Goal: Communication & Community: Ask a question

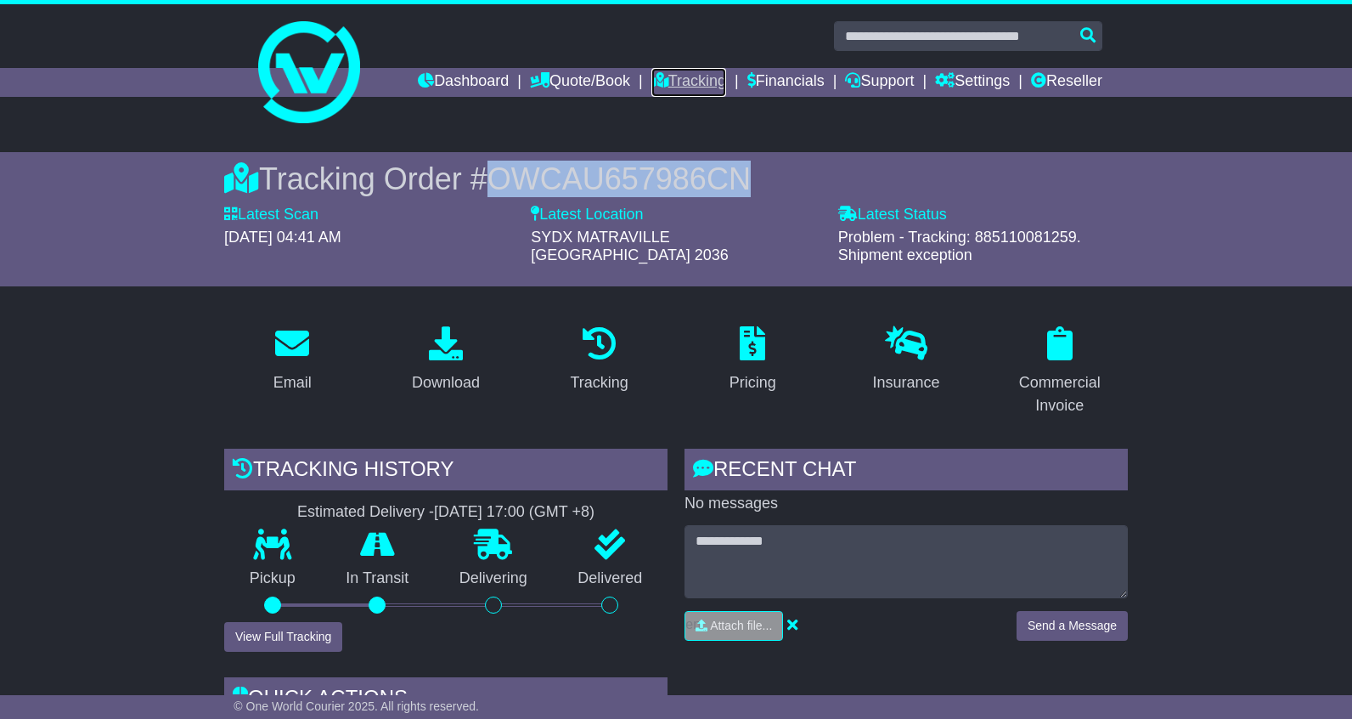
click at [669, 80] on link "Tracking" at bounding box center [688, 82] width 75 height 29
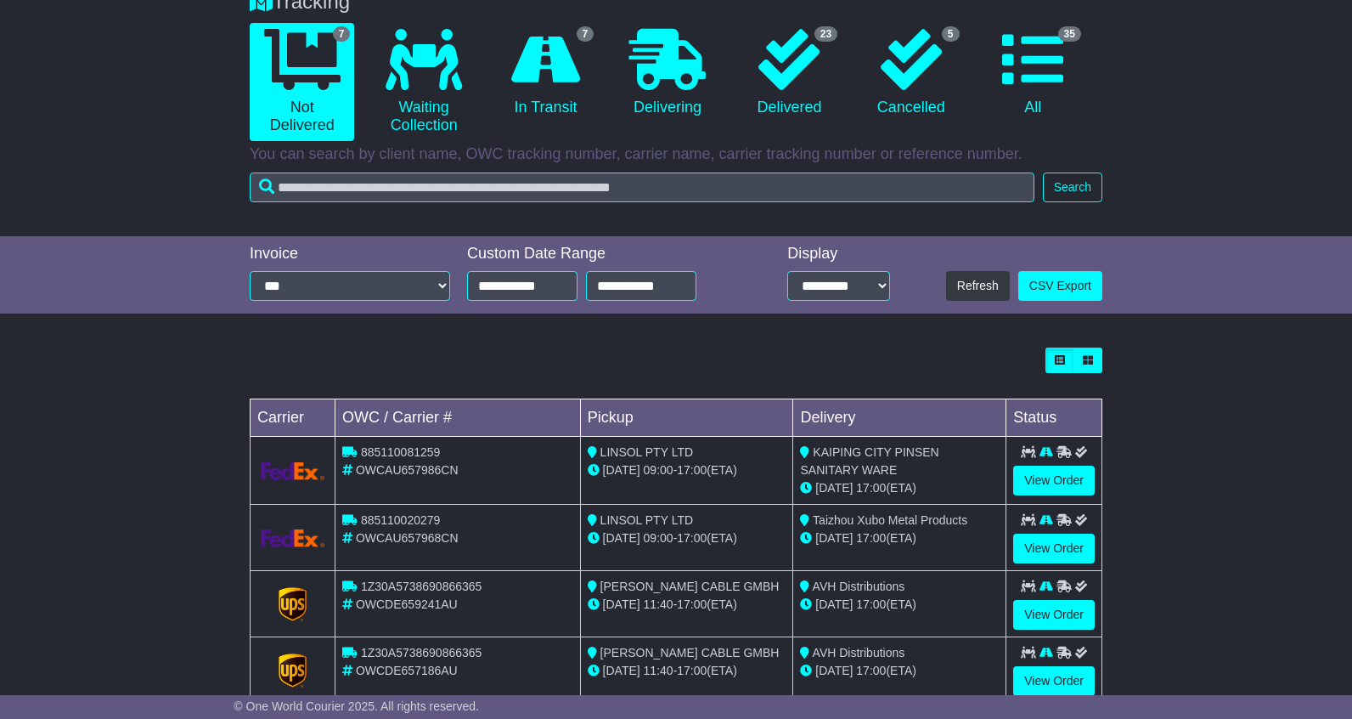
scroll to position [231, 0]
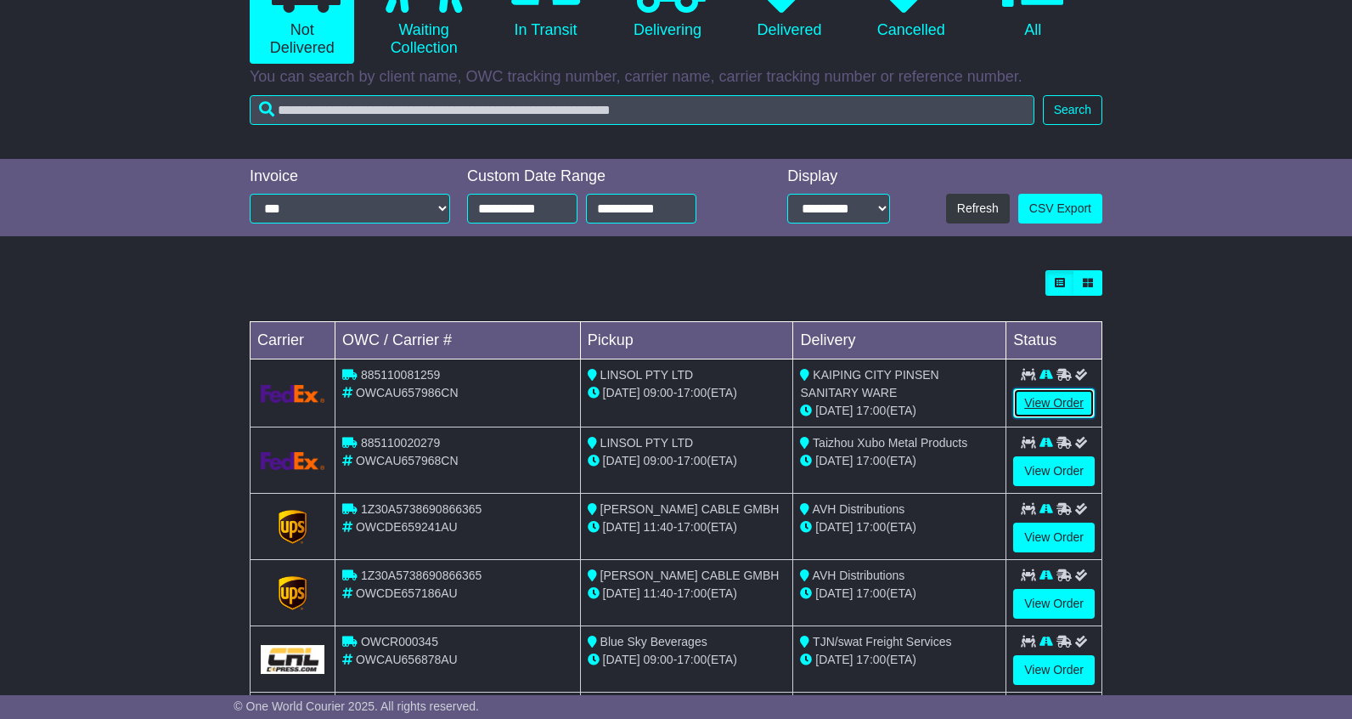
click at [1050, 396] on link "View Order" at bounding box center [1054, 403] width 82 height 30
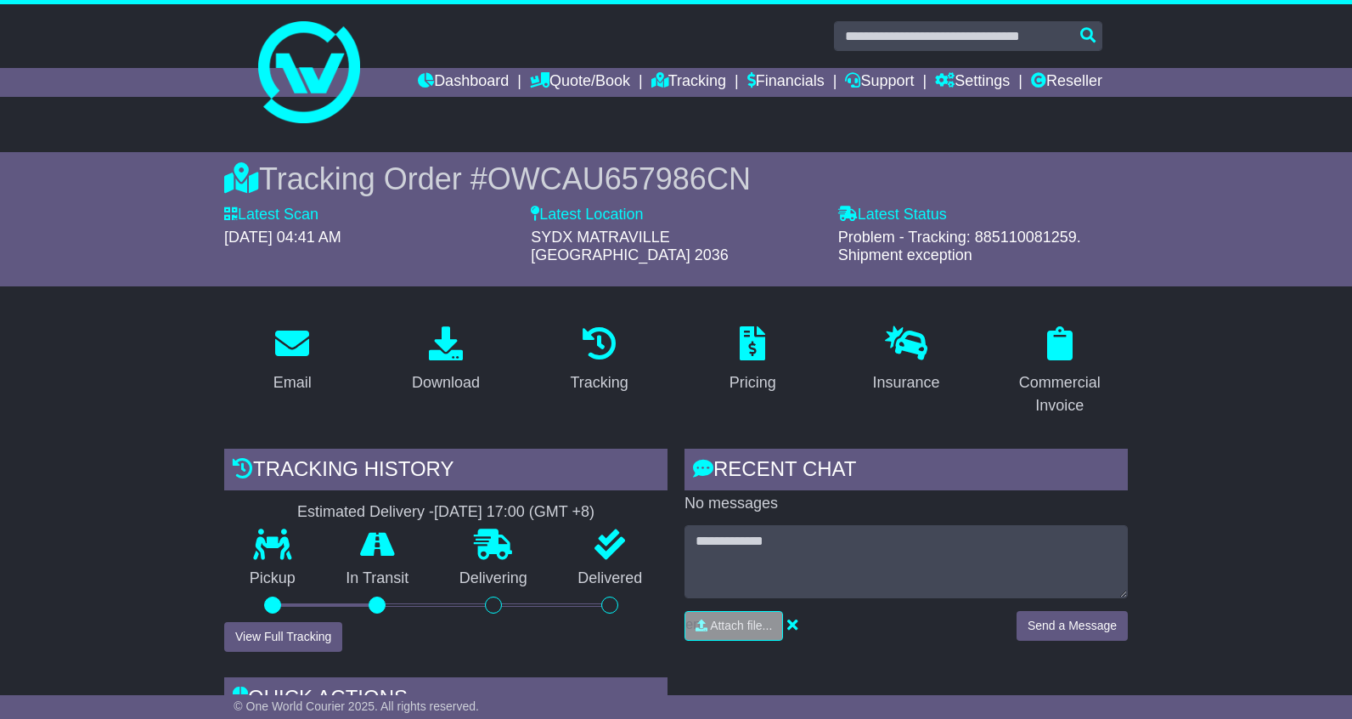
click at [577, 172] on span "OWCAU657986CN" at bounding box center [619, 178] width 263 height 35
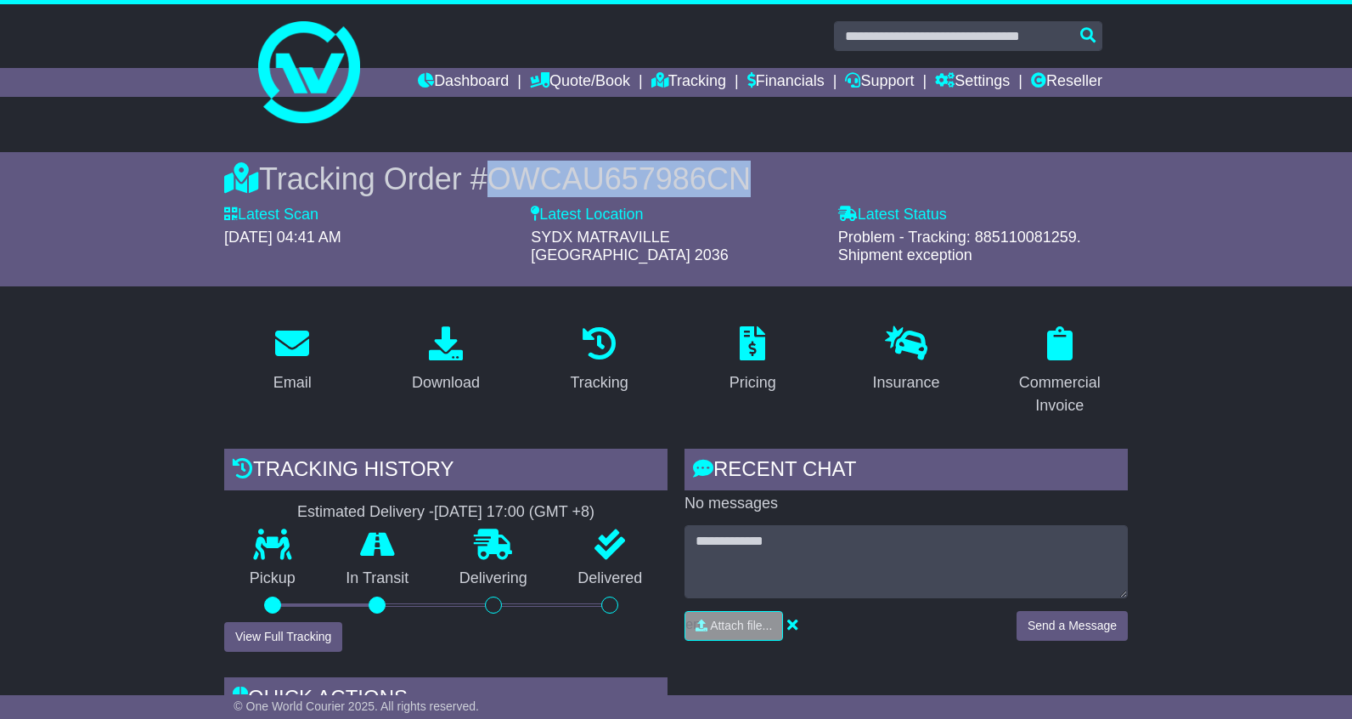
click at [577, 172] on span "OWCAU657986CN" at bounding box center [619, 178] width 263 height 35
copy span "OWCAU657986CN"
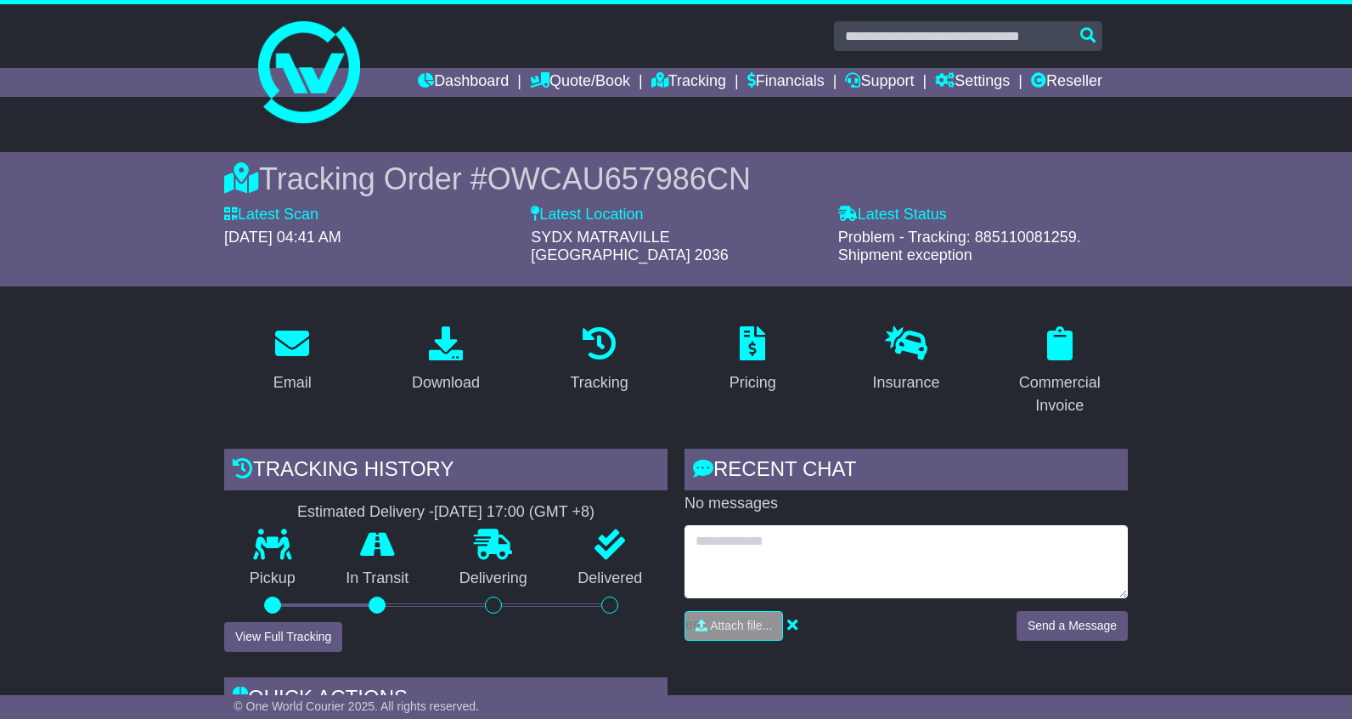
drag, startPoint x: 757, startPoint y: 540, endPoint x: 775, endPoint y: 534, distance: 18.8
click at [758, 540] on textarea at bounding box center [906, 561] width 443 height 73
type textarea "**********"
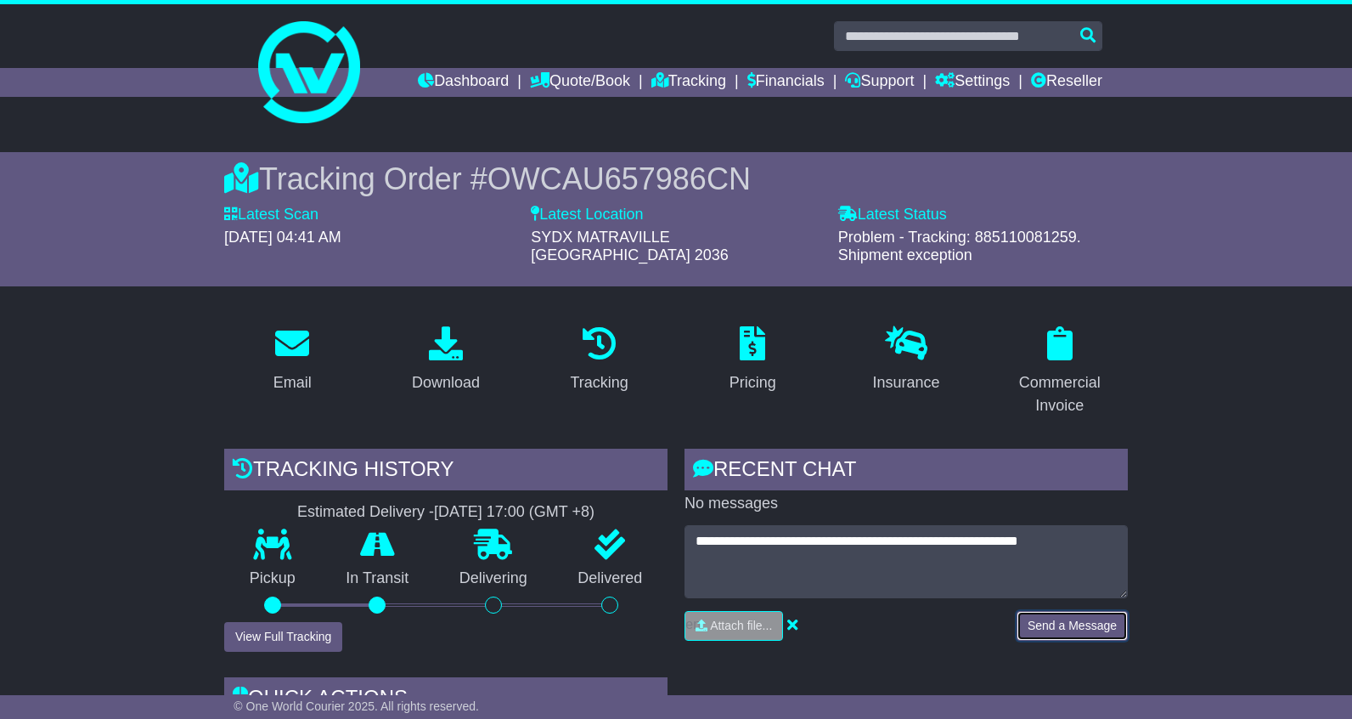
click at [1046, 611] on button "Send a Message" at bounding box center [1072, 626] width 111 height 30
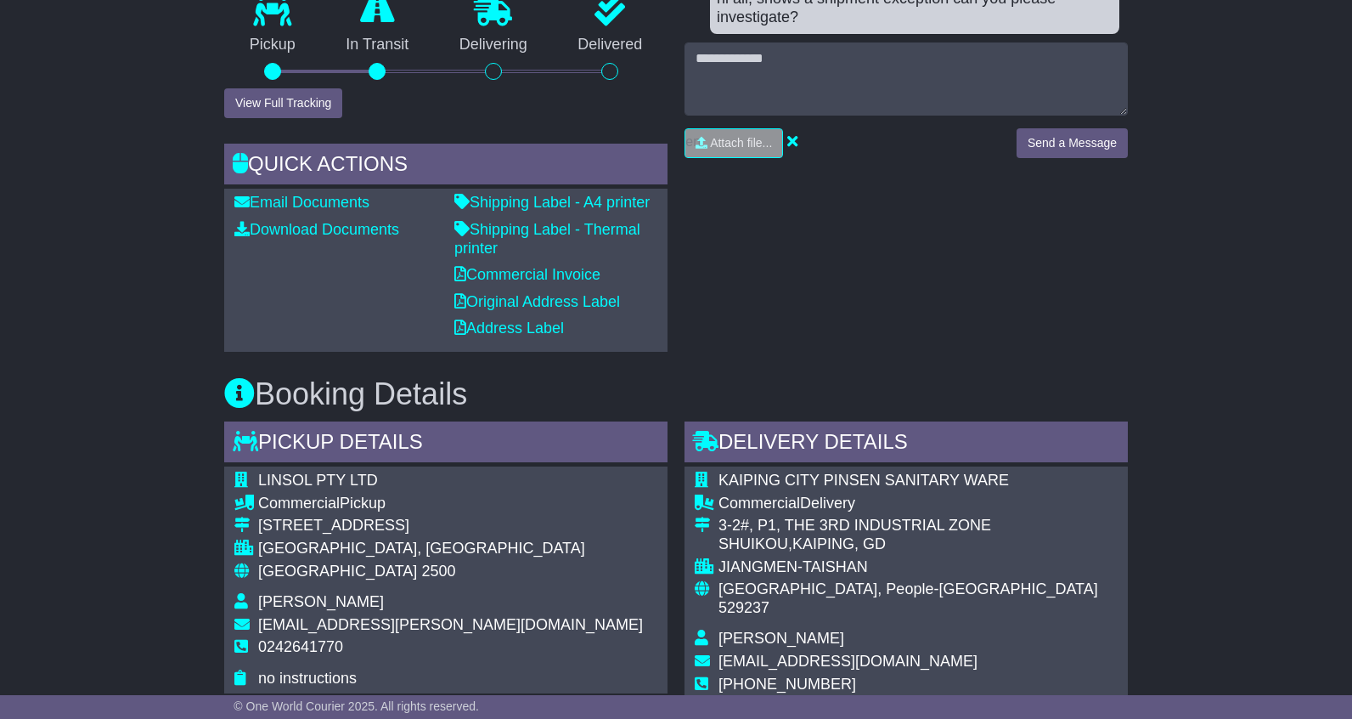
scroll to position [540, 0]
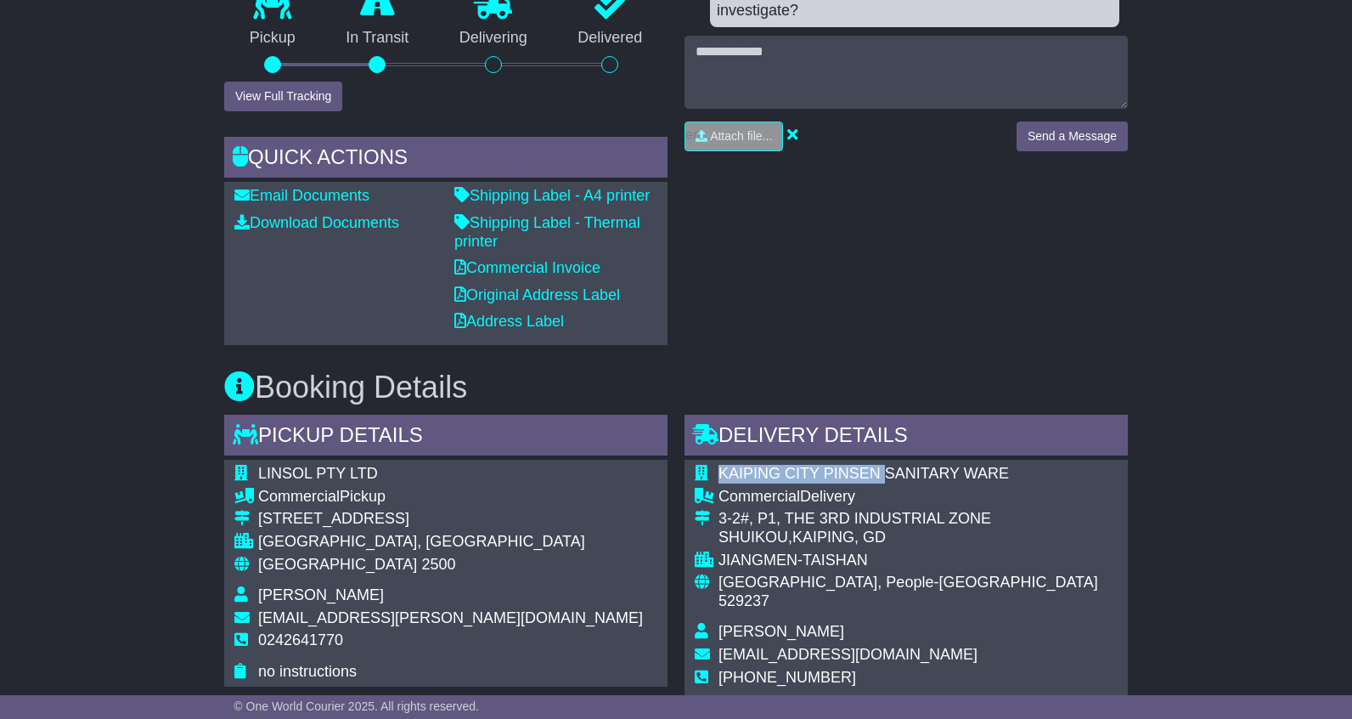
drag, startPoint x: 1011, startPoint y: 455, endPoint x: 888, endPoint y: 455, distance: 122.3
click at [888, 459] on div "KAIPING CITY PINSEN SANITARY WARE Commercial Delivery 3-2#, P1, THE 3RD INDUSTR…" at bounding box center [906, 590] width 443 height 263
click at [1074, 514] on div "KAIPING CITY PINSEN SANITARY WARE Commercial Delivery 3-2#, P1, THE 3RD INDUSTR…" at bounding box center [906, 590] width 443 height 263
click at [1006, 459] on div "KAIPING CITY PINSEN SANITARY WARE Commercial Delivery 3-2#, P1, THE 3RD INDUSTR…" at bounding box center [906, 590] width 443 height 263
click at [1007, 465] on span "KAIPING CITY PINSEN SANITARY WARE" at bounding box center [864, 473] width 290 height 17
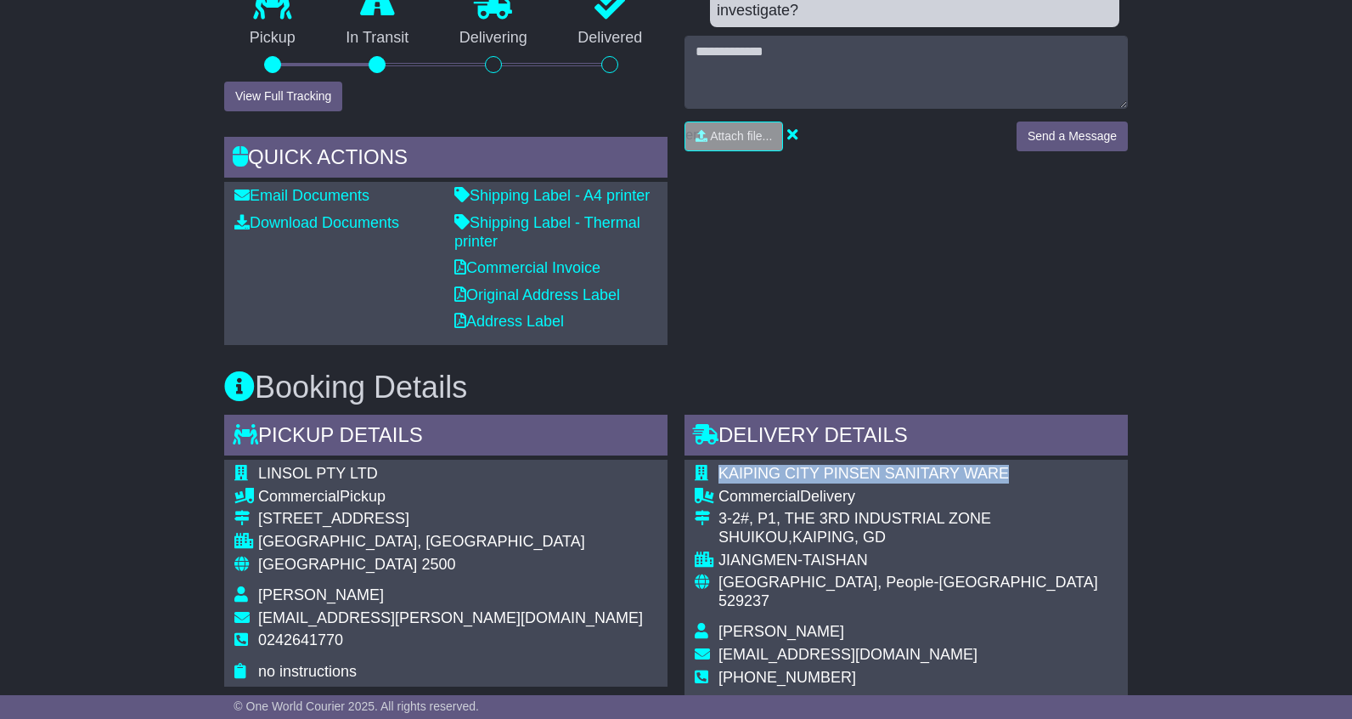
drag, startPoint x: 1006, startPoint y: 455, endPoint x: 720, endPoint y: 456, distance: 286.2
click at [720, 465] on span "KAIPING CITY PINSEN SANITARY WARE" at bounding box center [864, 473] width 290 height 17
copy span "KAIPING CITY PINSEN SANITARY WARE"
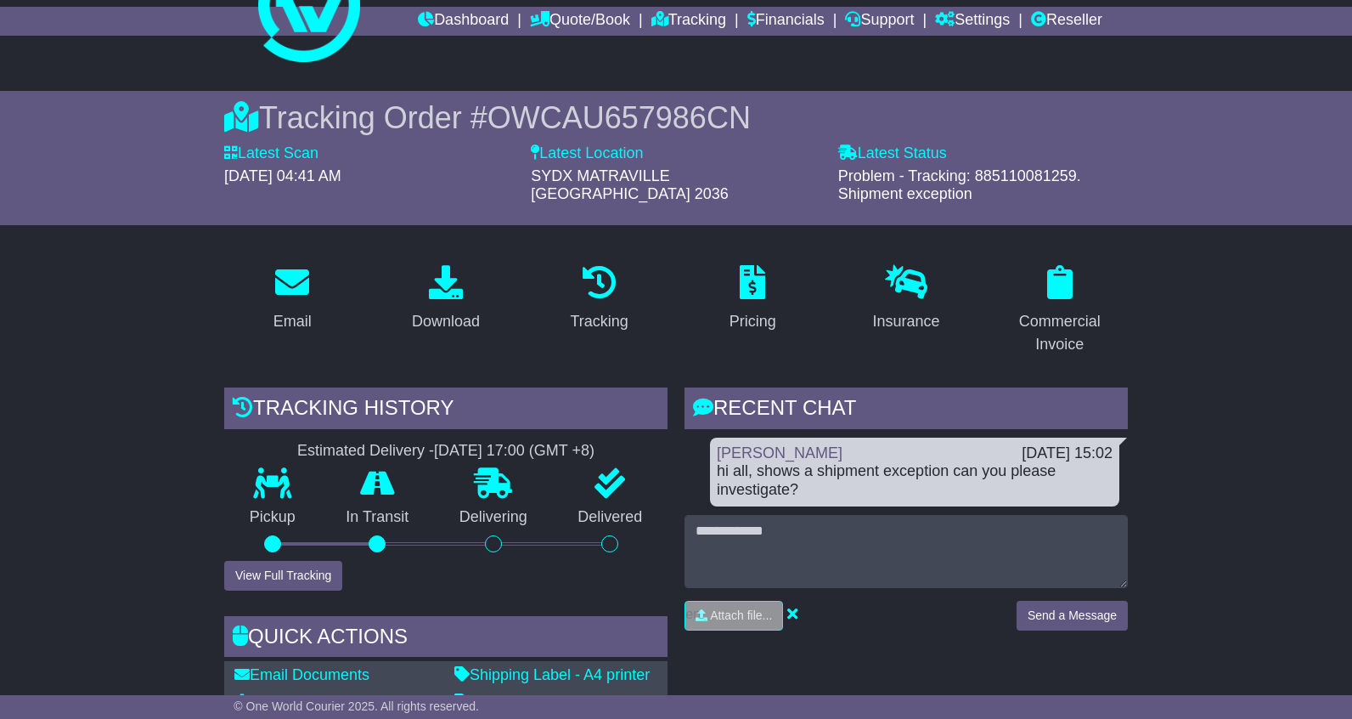
scroll to position [0, 0]
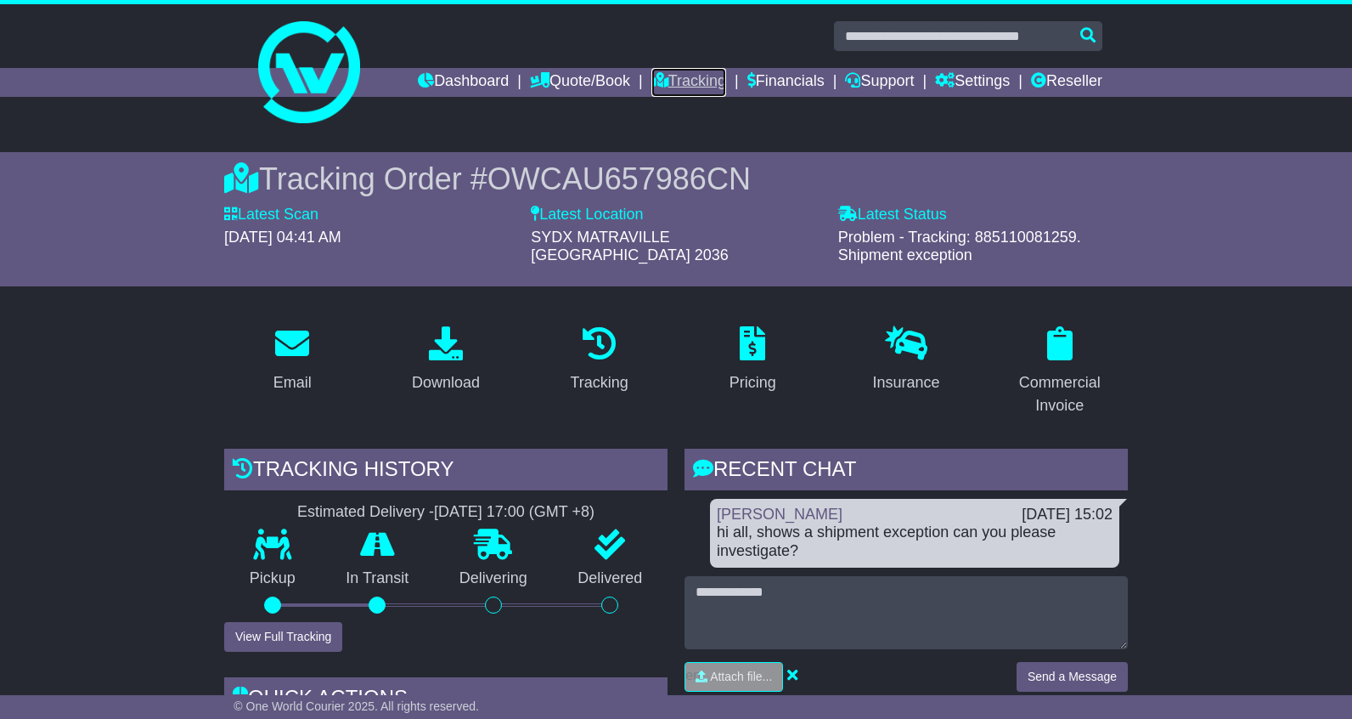
click at [663, 81] on link "Tracking" at bounding box center [688, 82] width 75 height 29
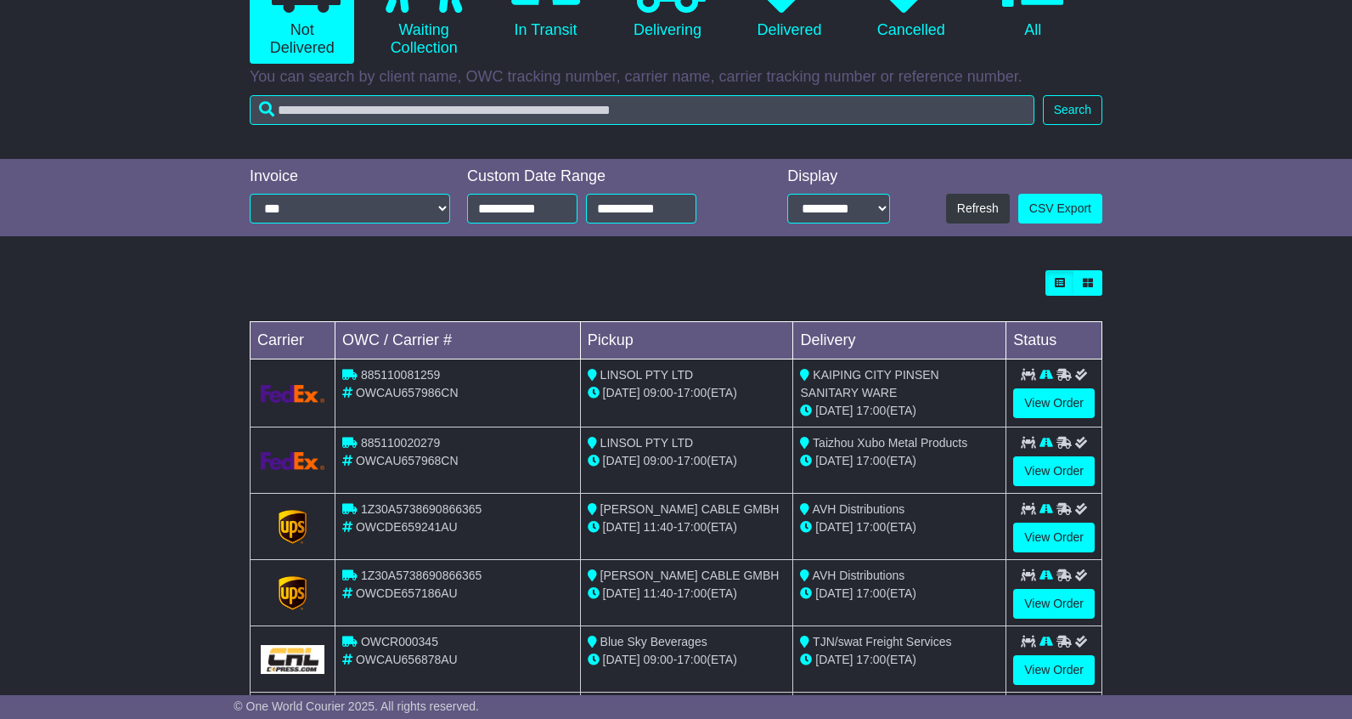
scroll to position [231, 0]
click at [1034, 467] on link "View Order" at bounding box center [1054, 471] width 82 height 30
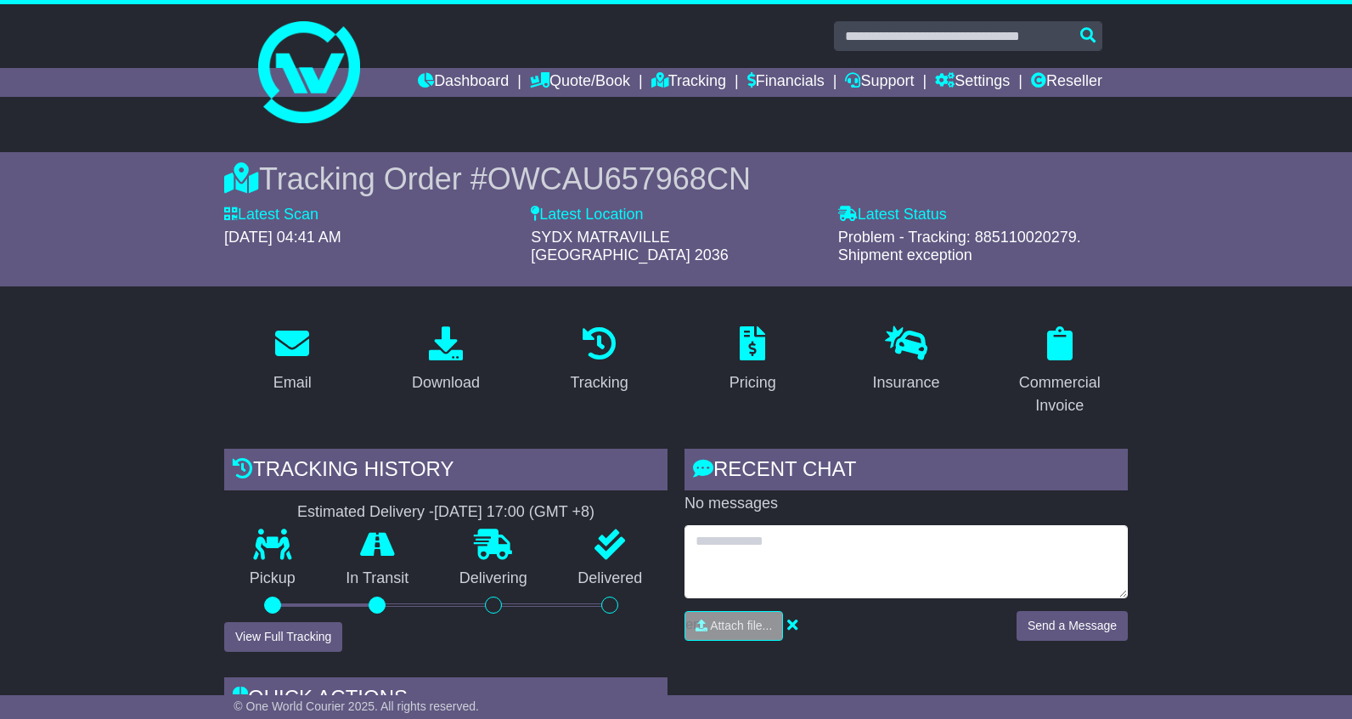
click at [905, 546] on textarea at bounding box center [906, 561] width 443 height 73
type textarea "**********"
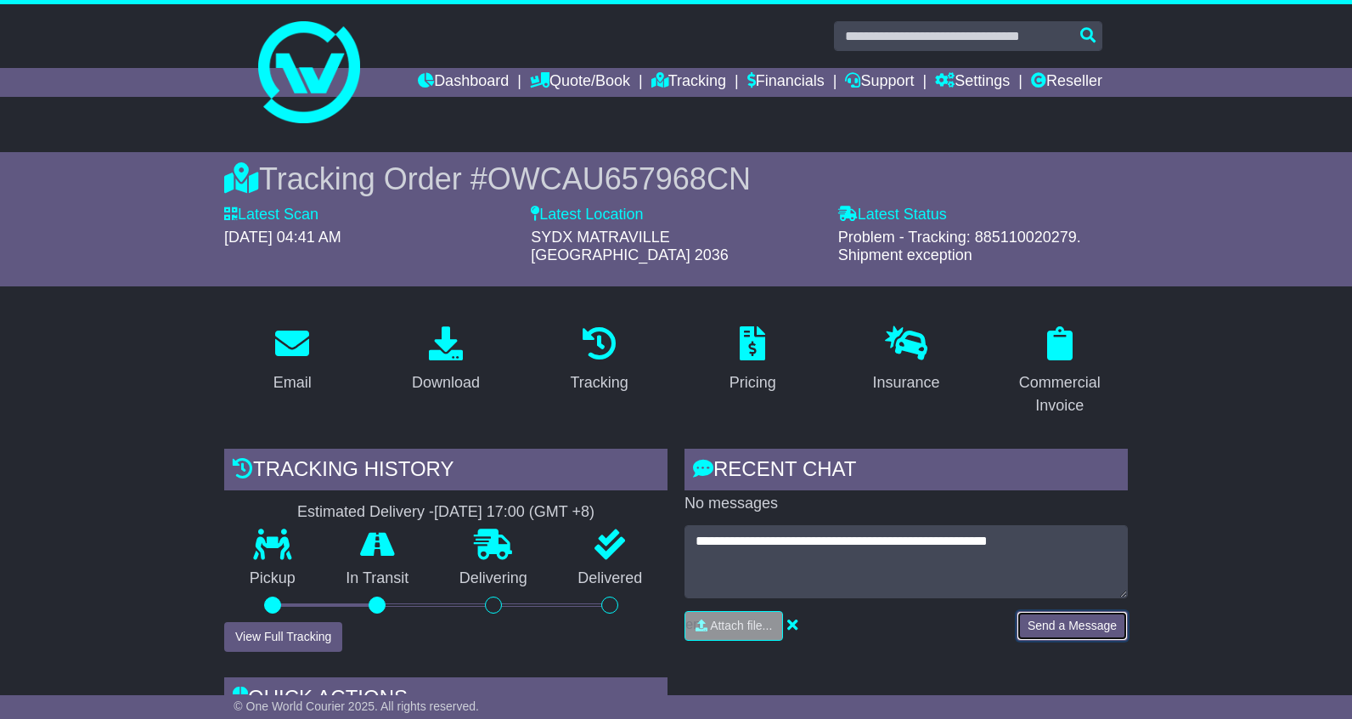
click at [1098, 611] on button "Send a Message" at bounding box center [1072, 626] width 111 height 30
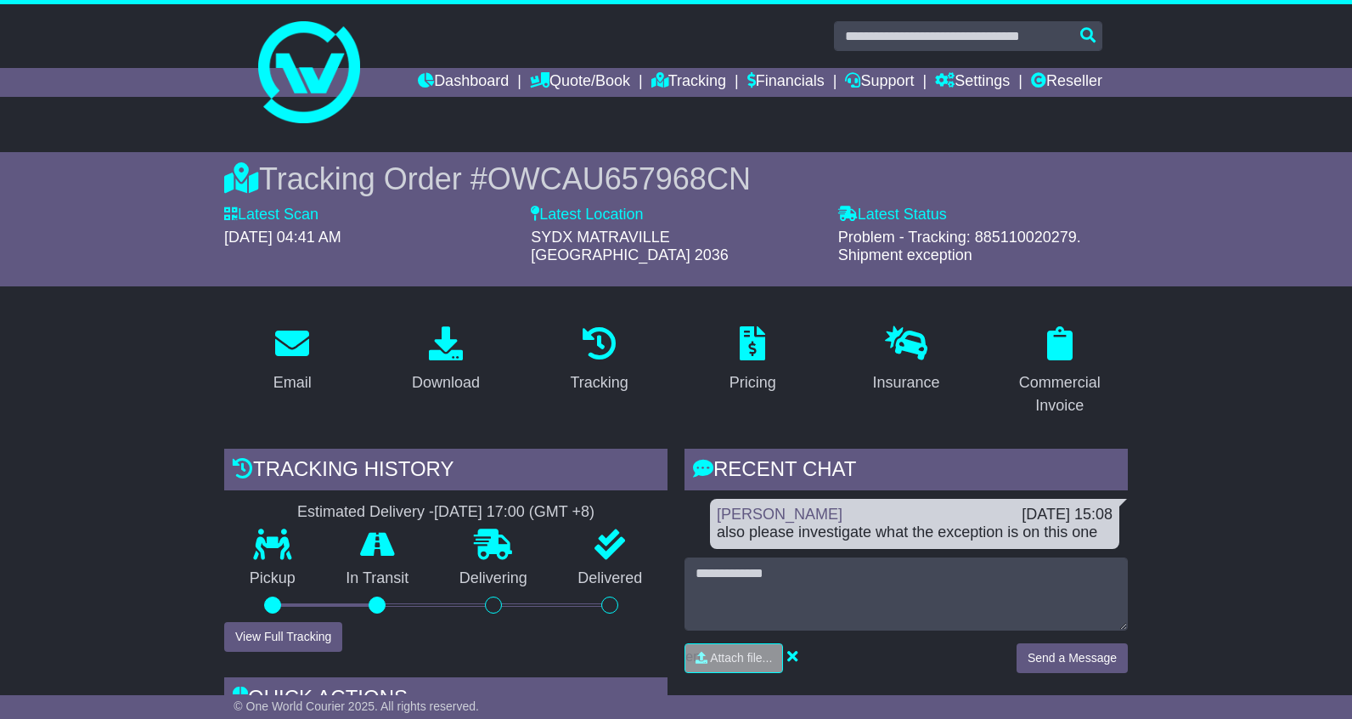
click at [705, 185] on span "OWCAU657968CN" at bounding box center [619, 178] width 263 height 35
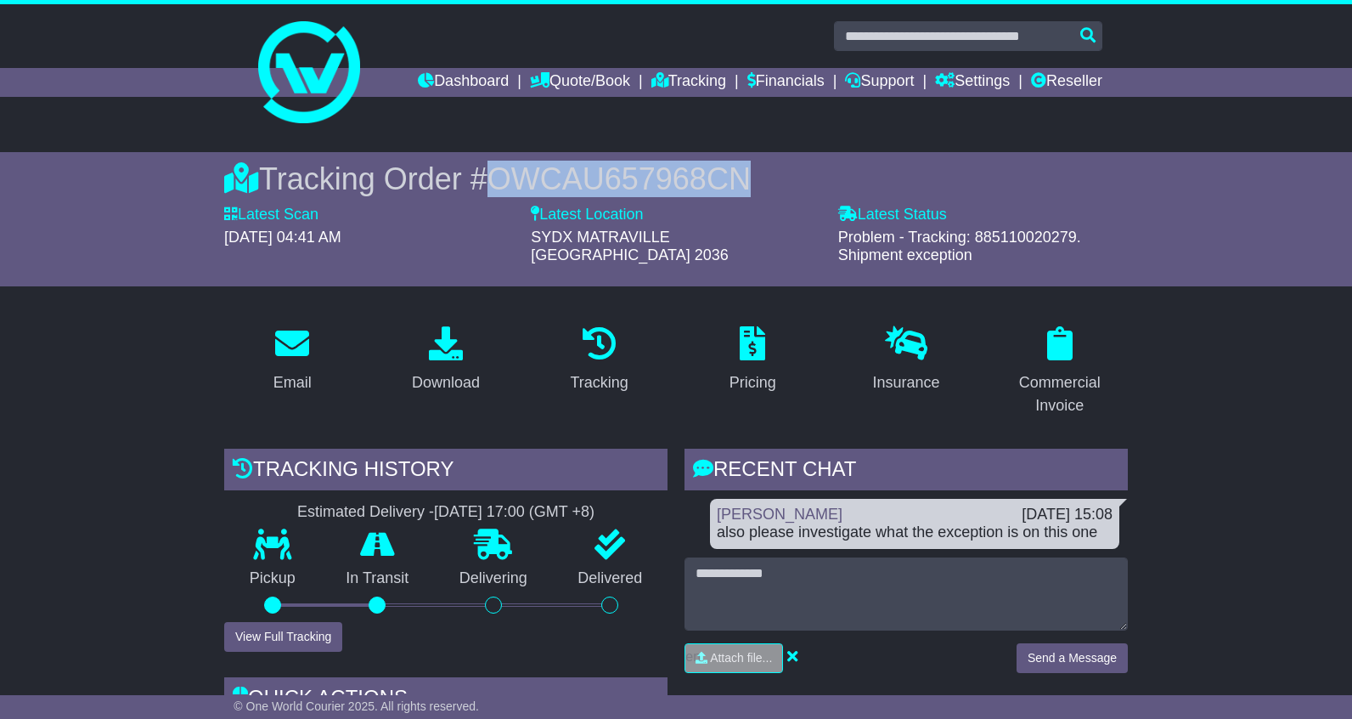
click at [705, 184] on span "OWCAU657968CN" at bounding box center [619, 178] width 263 height 35
copy span "OWCAU657968CN"
